Goal: Task Accomplishment & Management: Use online tool/utility

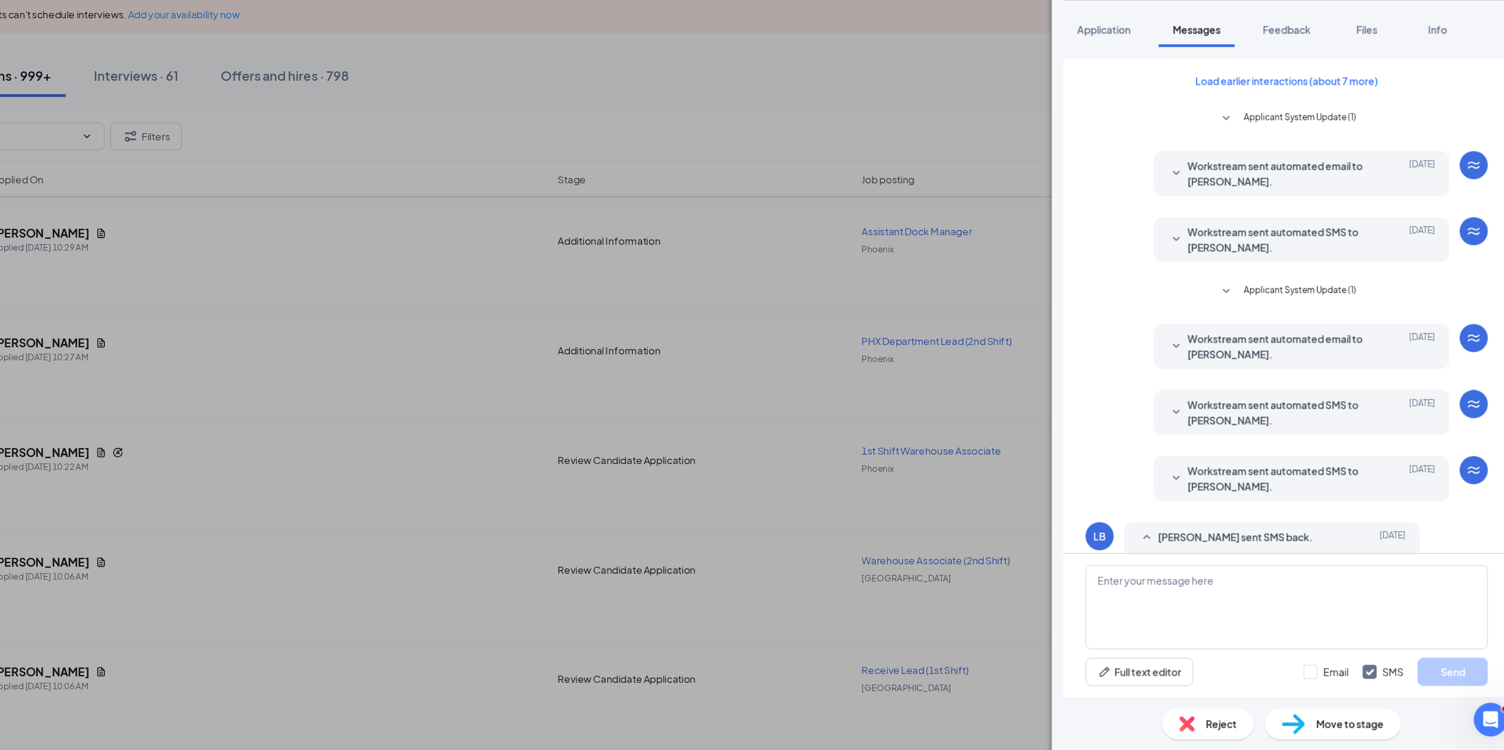
scroll to position [371, 0]
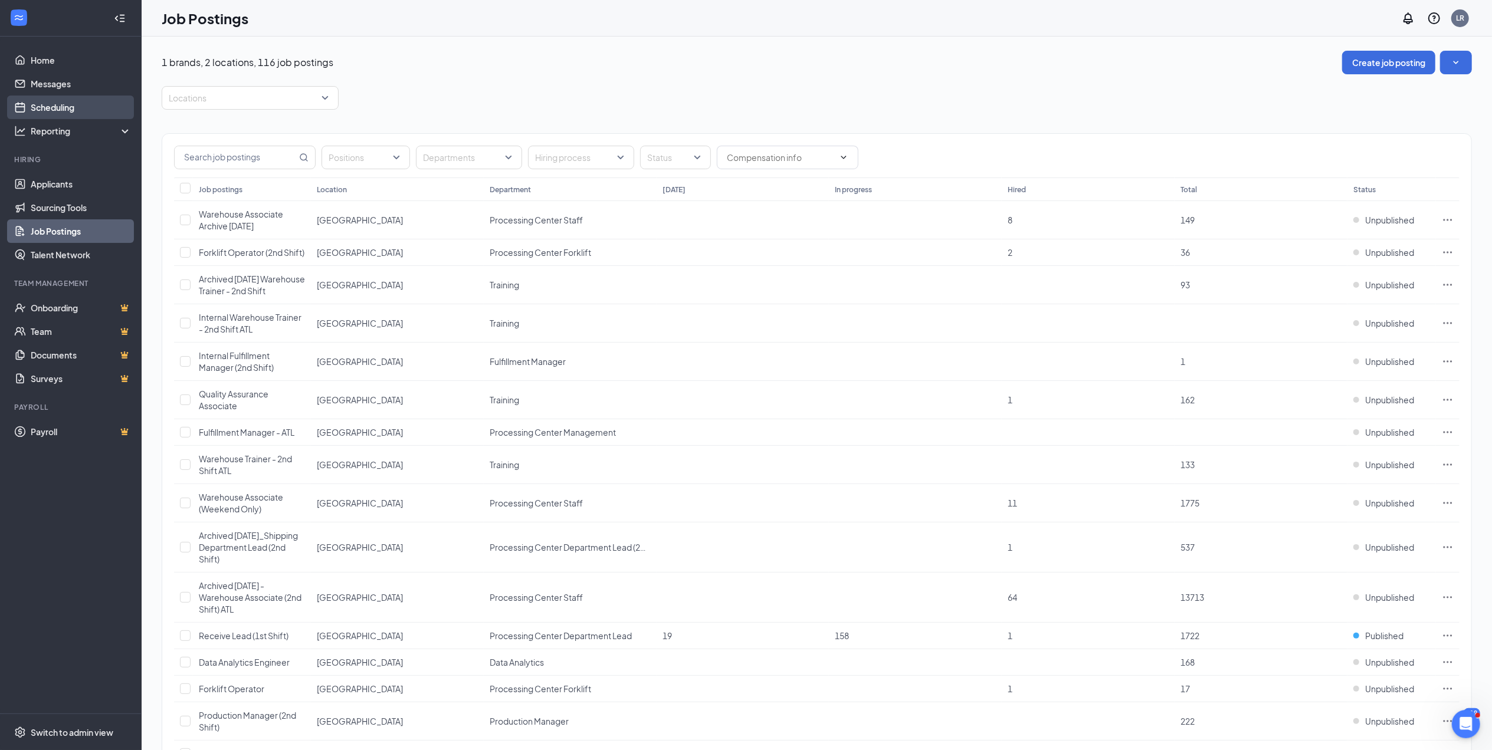
click at [45, 106] on link "Scheduling" at bounding box center [81, 108] width 101 height 24
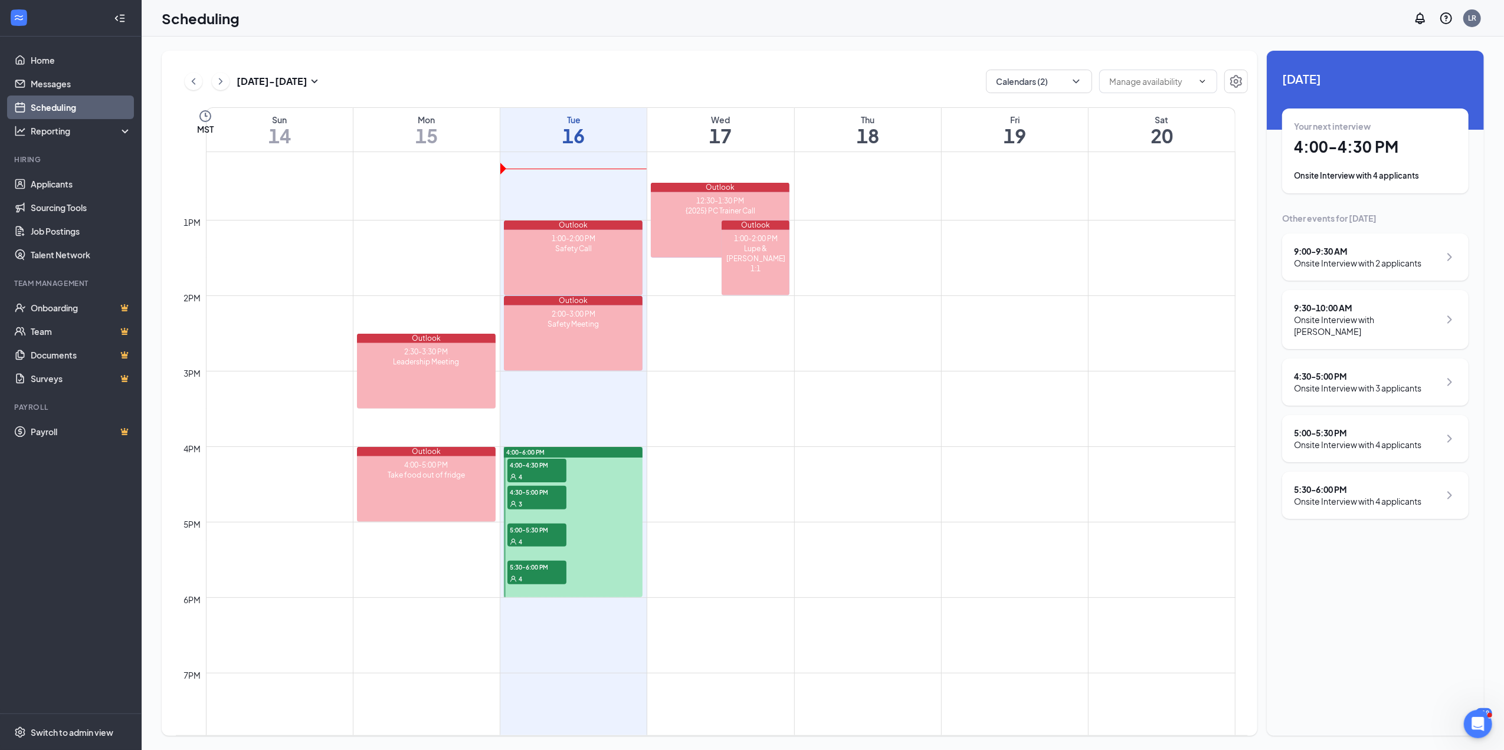
scroll to position [900, 0]
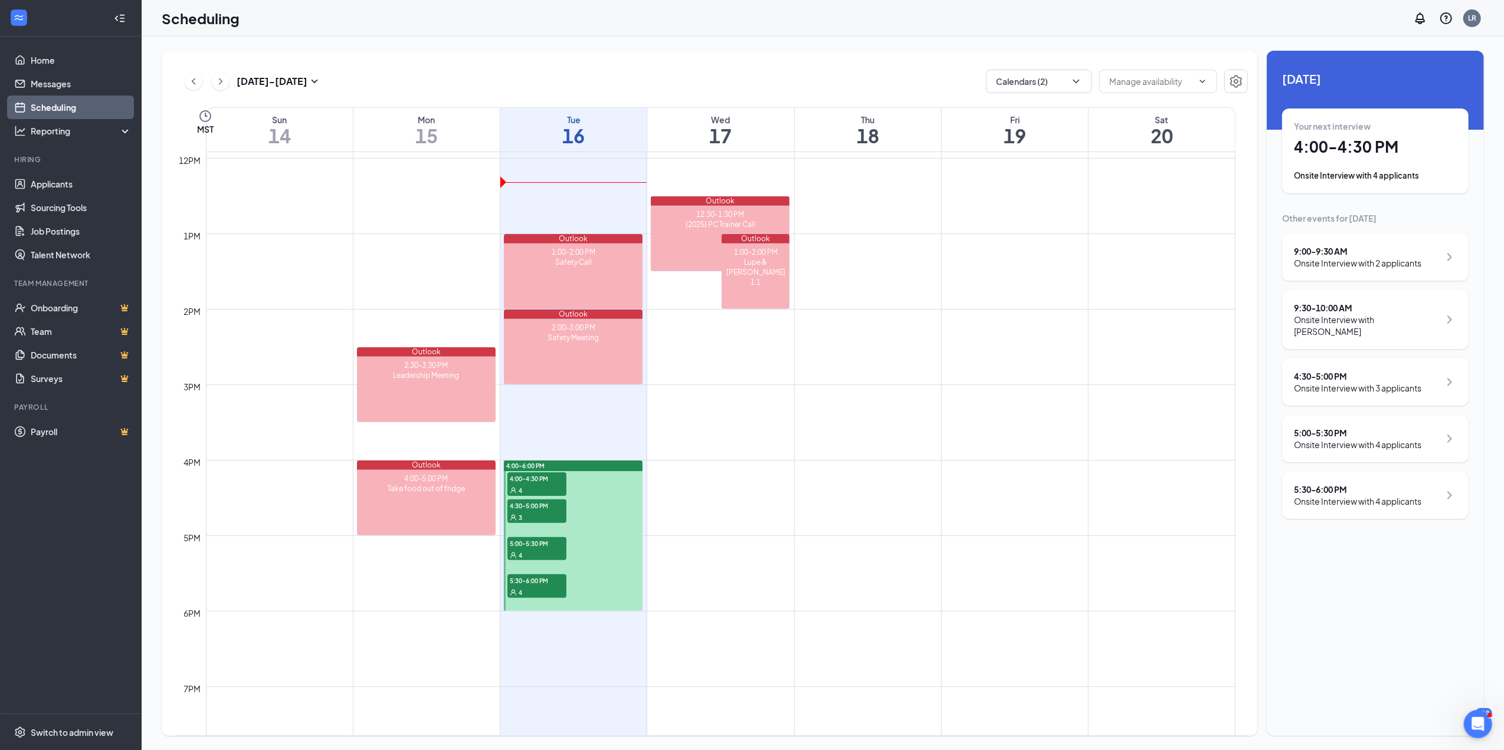
click at [529, 479] on span "4:00-4:30 PM" at bounding box center [536, 479] width 59 height 12
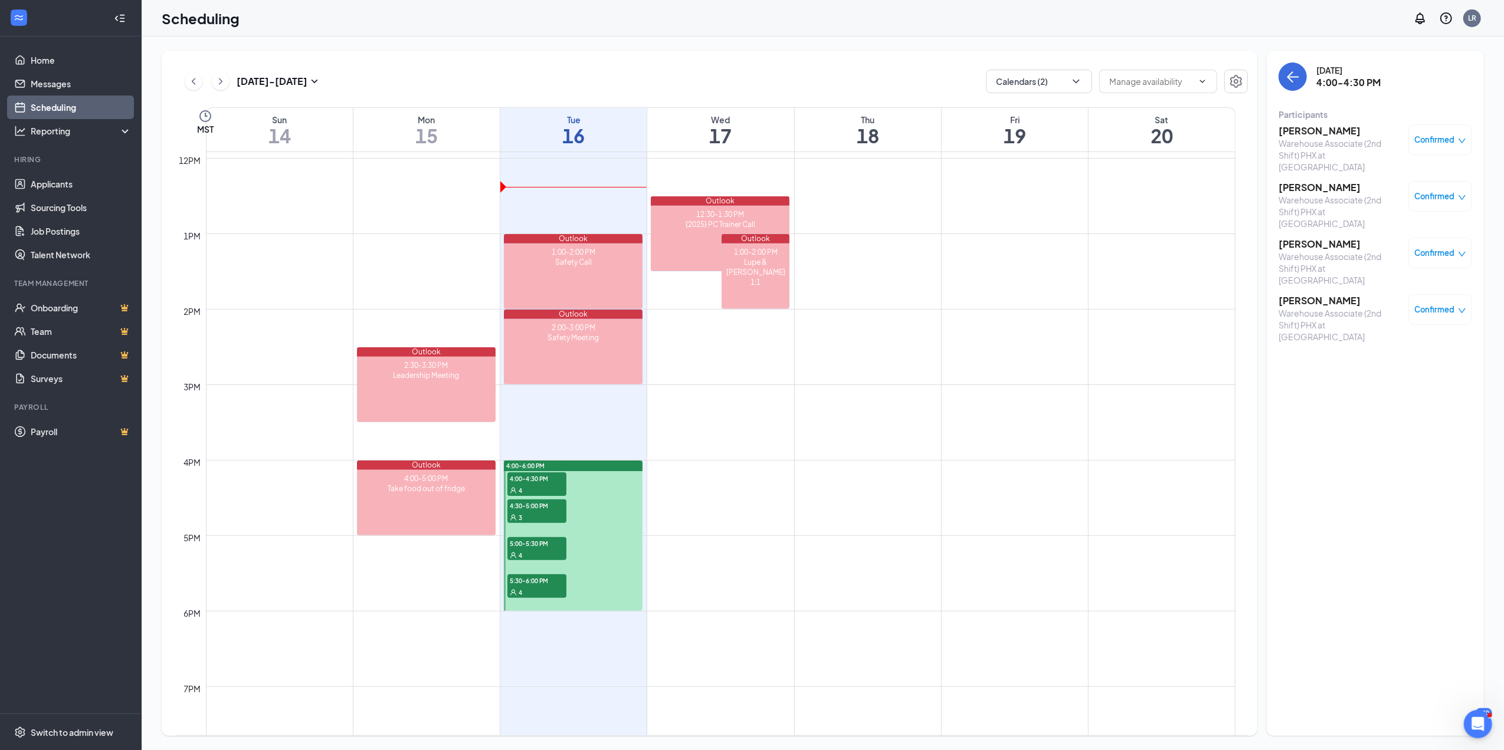
click at [532, 512] on div "3" at bounding box center [536, 518] width 59 height 12
click at [533, 542] on span "5:00-5:30 PM" at bounding box center [536, 543] width 59 height 12
click at [543, 579] on span "5:30-6:00 PM" at bounding box center [536, 581] width 59 height 12
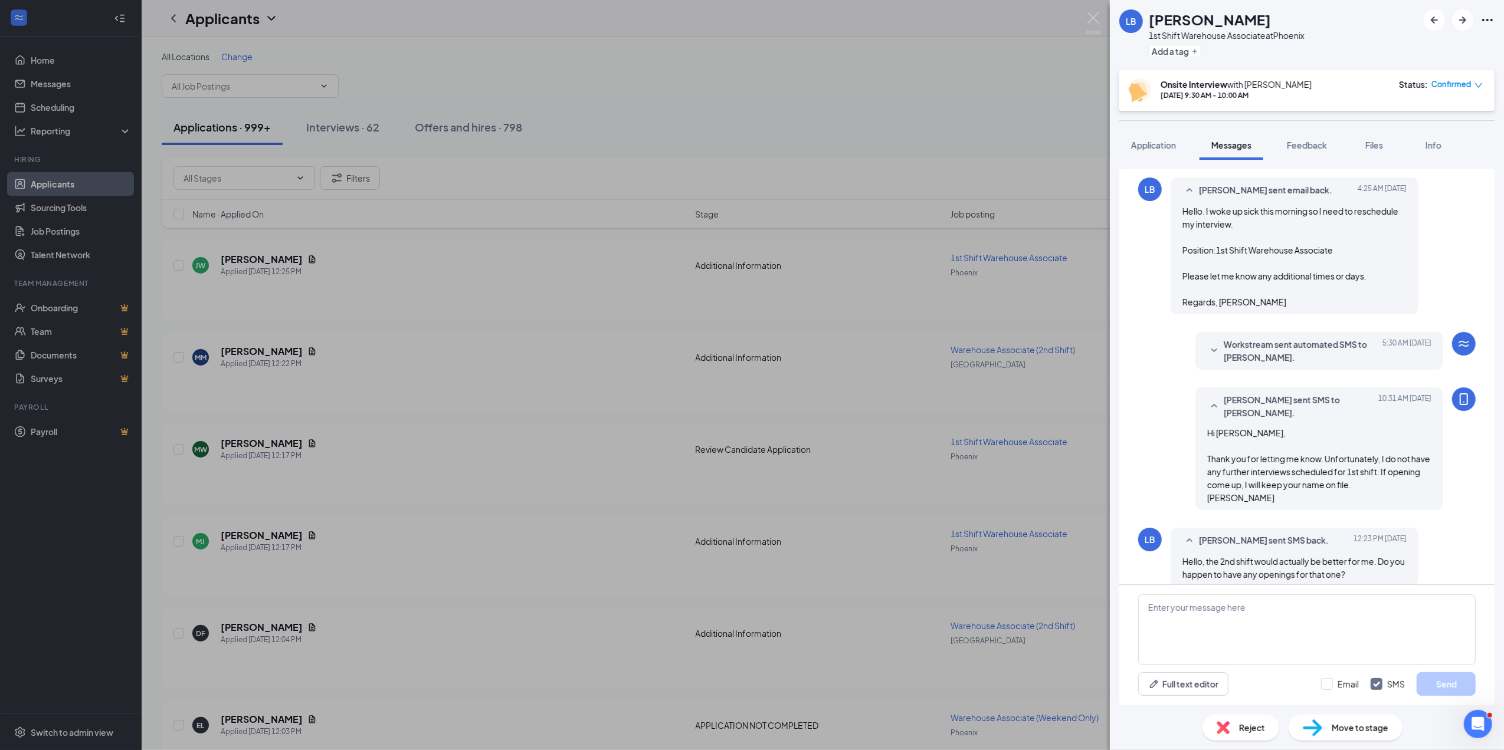
scroll to position [358, 0]
click at [1171, 602] on textarea at bounding box center [1306, 630] width 337 height 71
type textarea "Hi Laura, Yes, we are actually having interviews today between 4-5:30p.m. Do yo…"
